Goal: Task Accomplishment & Management: Use online tool/utility

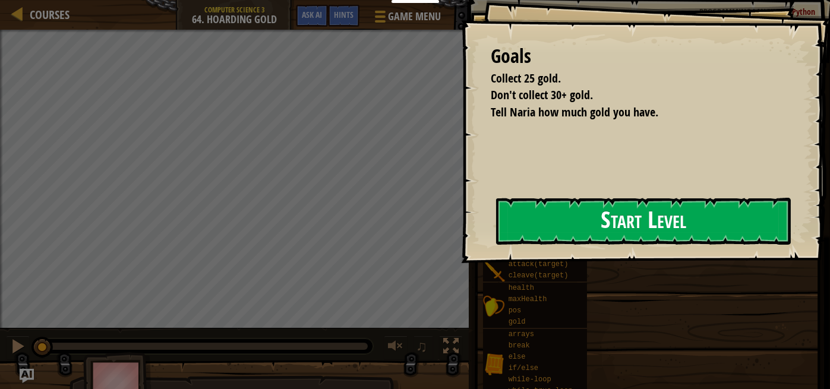
click at [542, 232] on button "Start Level" at bounding box center [643, 221] width 295 height 47
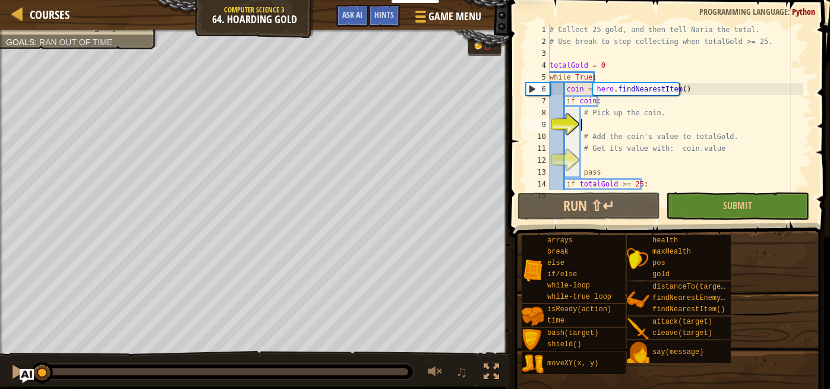
scroll to position [12, 0]
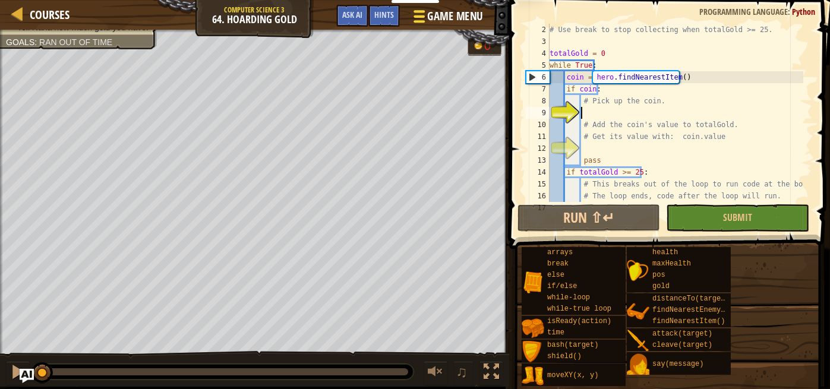
click at [427, 17] on span "Game Menu" at bounding box center [454, 16] width 55 height 16
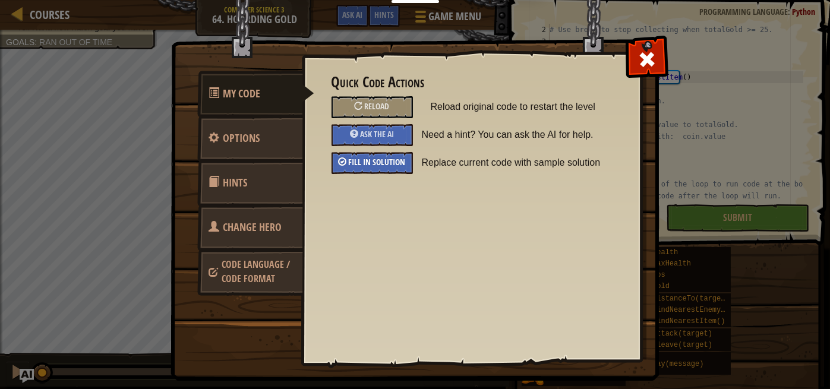
click at [366, 159] on span "Fill in solution" at bounding box center [377, 161] width 57 height 11
click at [650, 56] on span at bounding box center [647, 59] width 19 height 19
type textarea "hero.say(totalGold)"
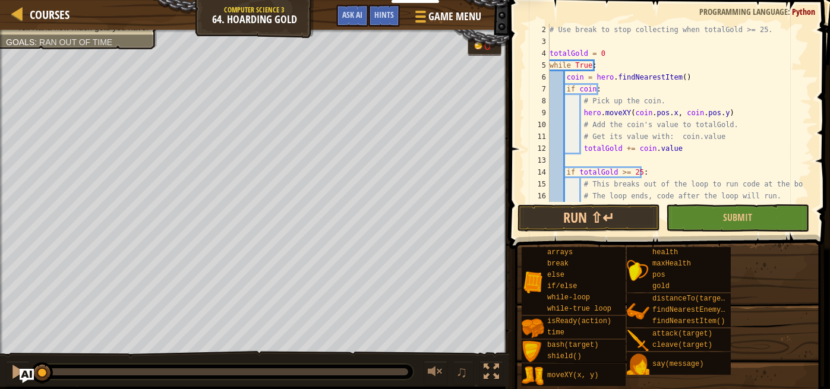
scroll to position [95, 0]
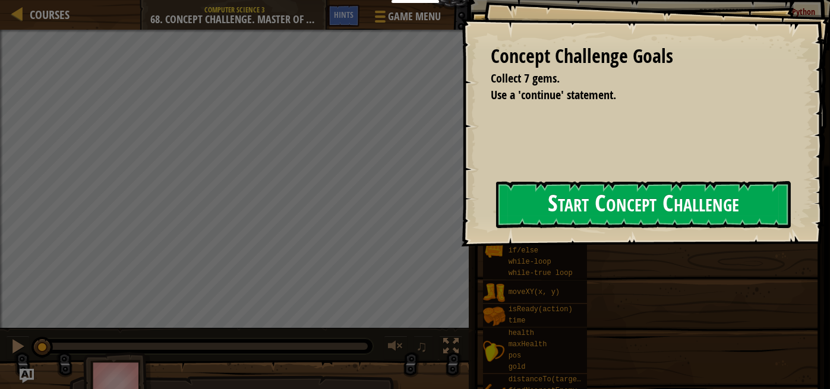
click at [575, 208] on button "Start Concept Challenge" at bounding box center [643, 204] width 295 height 47
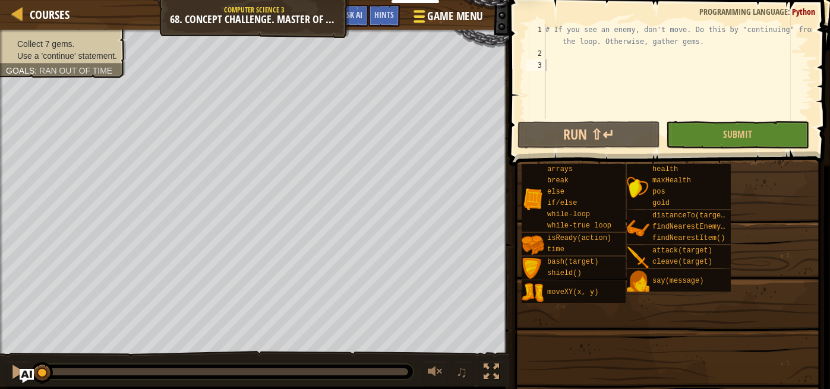
click at [444, 15] on span "Game Menu" at bounding box center [454, 16] width 55 height 16
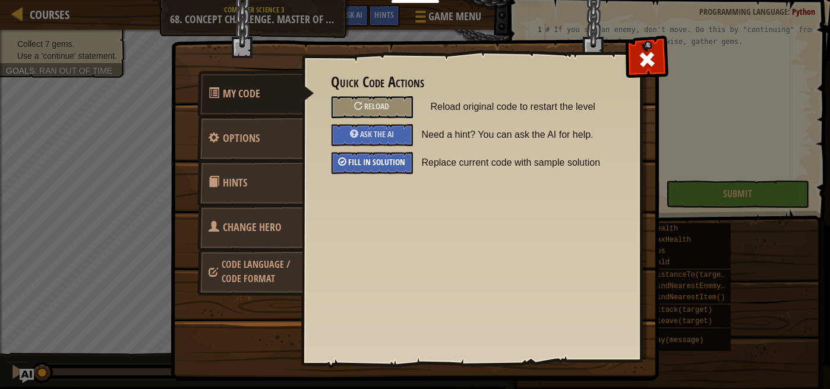
click at [380, 164] on span "Fill in solution" at bounding box center [377, 161] width 57 height 11
click at [654, 56] on span at bounding box center [647, 59] width 19 height 19
